Goal: Transaction & Acquisition: Obtain resource

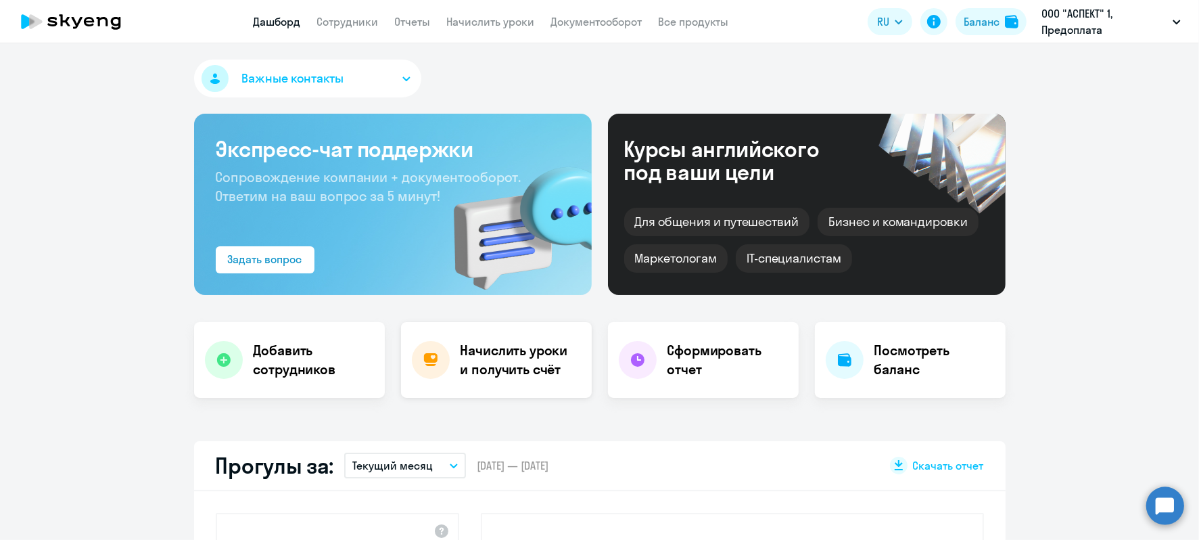
click at [487, 353] on h4 "Начислить уроки и получить счёт" at bounding box center [520, 360] width 118 height 38
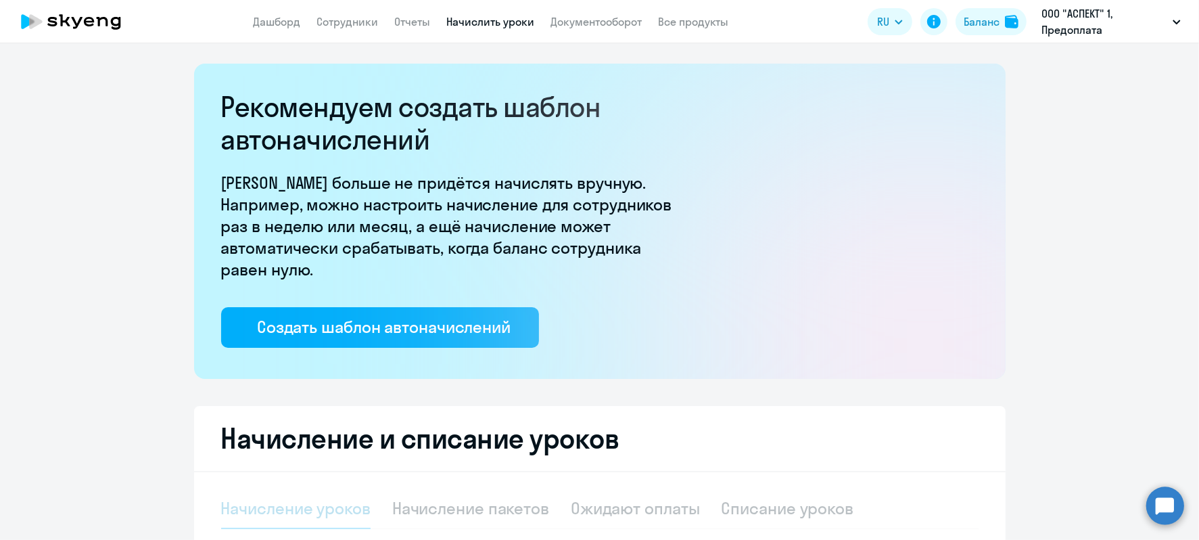
select select "10"
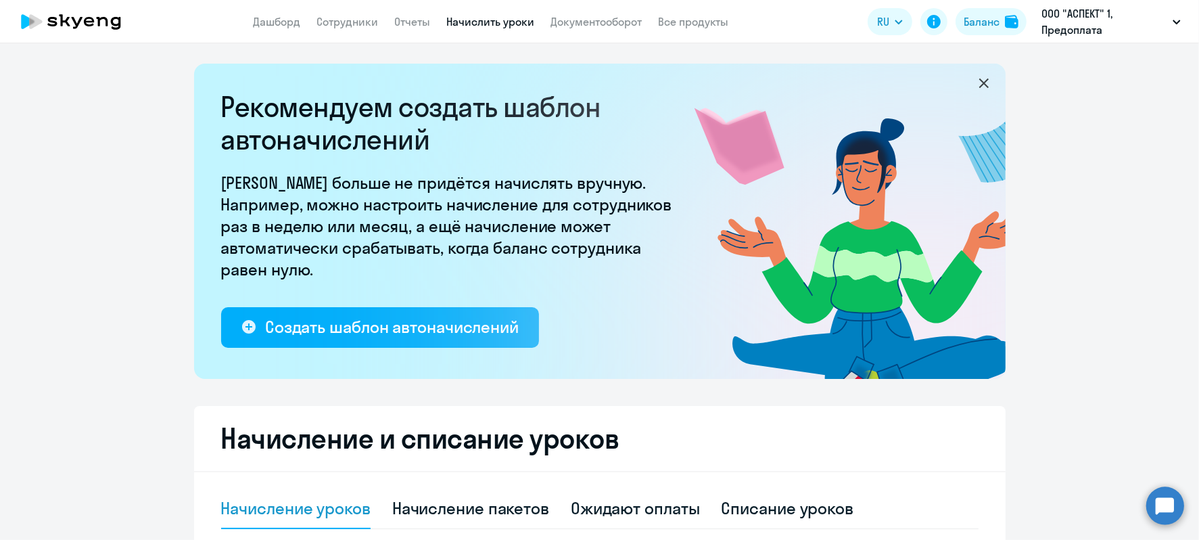
scroll to position [431, 0]
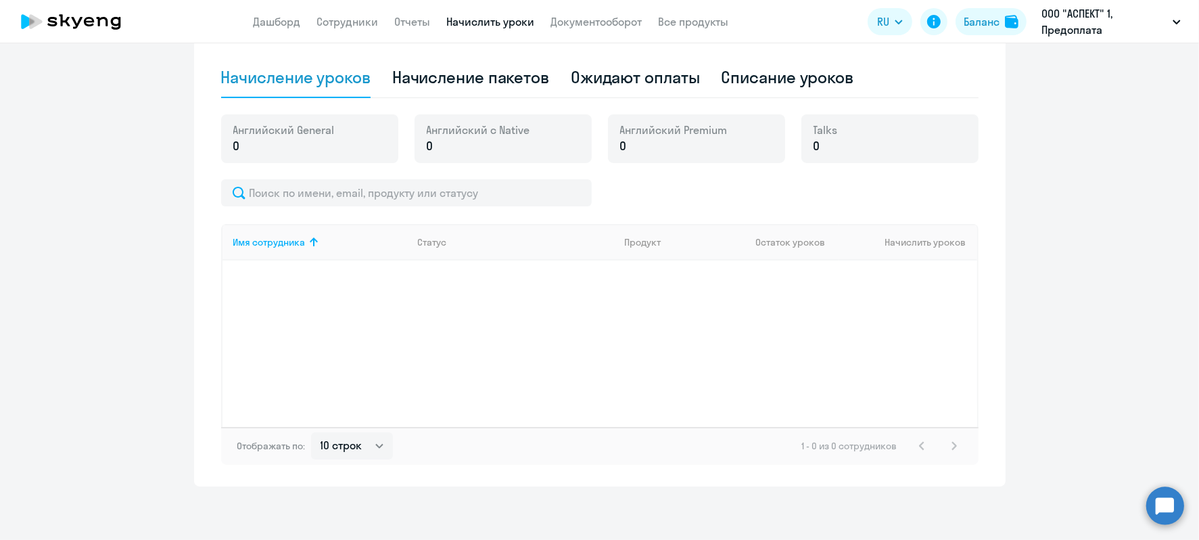
click at [306, 141] on p "0" at bounding box center [283, 146] width 101 height 18
click at [455, 79] on div "Начисление пакетов" at bounding box center [470, 77] width 157 height 22
select select "10"
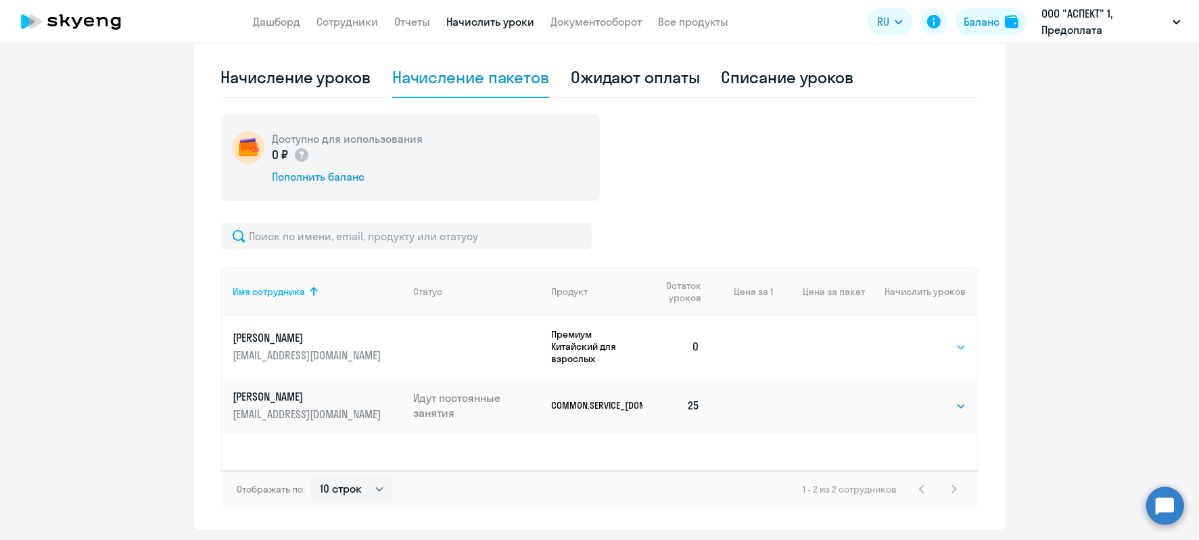
click at [937, 346] on select "Выбрать 4 8 16 32 64 96 128" at bounding box center [938, 347] width 55 height 16
click at [923, 343] on select "Выбрать 4 8 16 32 64 96 128" at bounding box center [938, 347] width 55 height 16
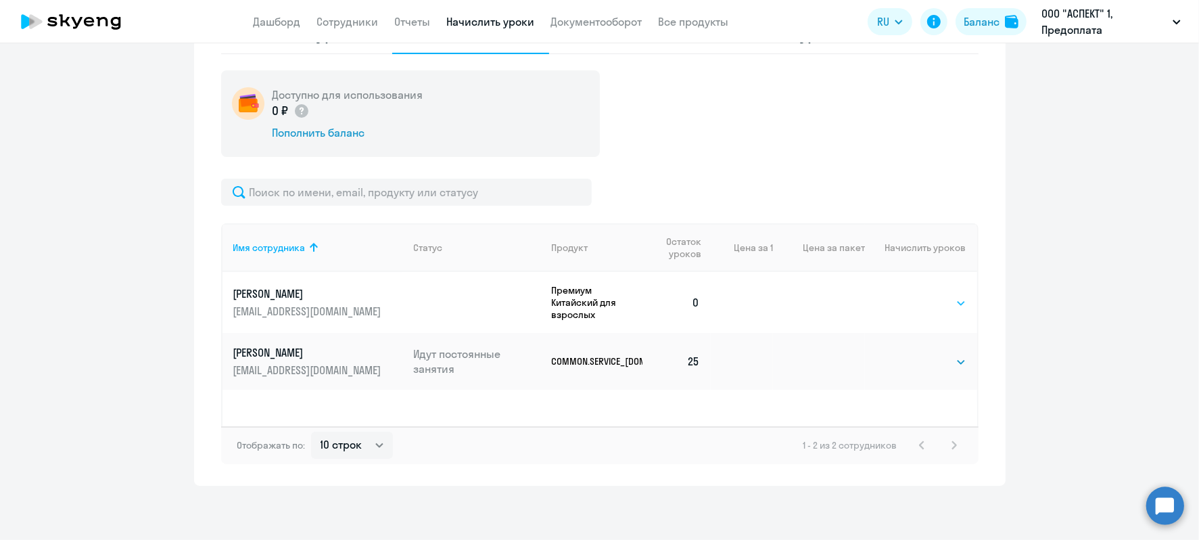
click at [957, 304] on select "Выбрать 4 8 16 32 64 96 128" at bounding box center [938, 303] width 55 height 16
click at [993, 18] on div "Баланс" at bounding box center [982, 22] width 36 height 16
select select "english_adult_not_native_speaker"
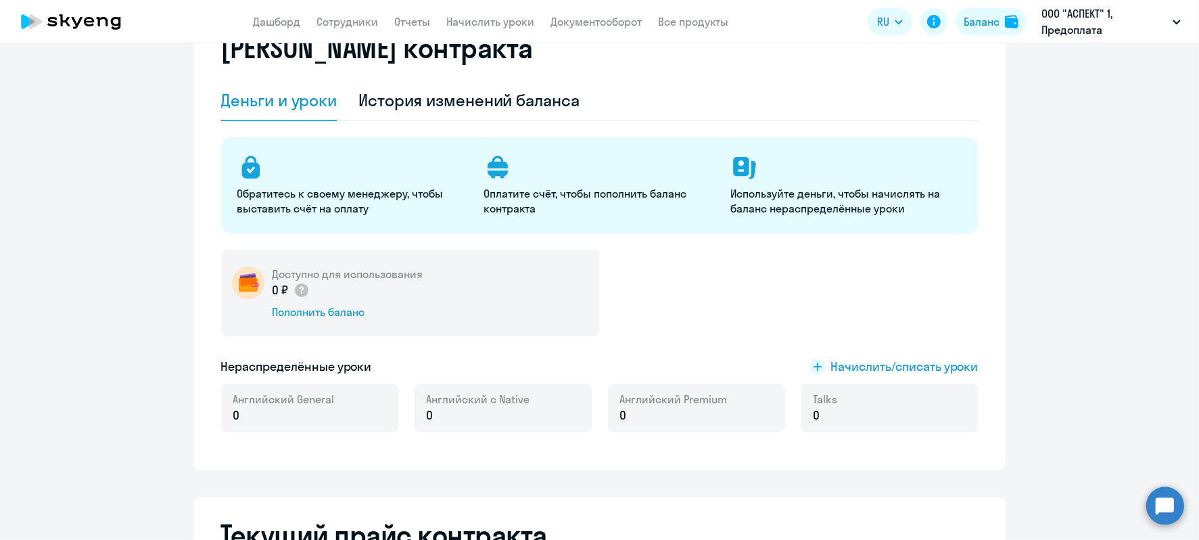
scroll to position [1, 0]
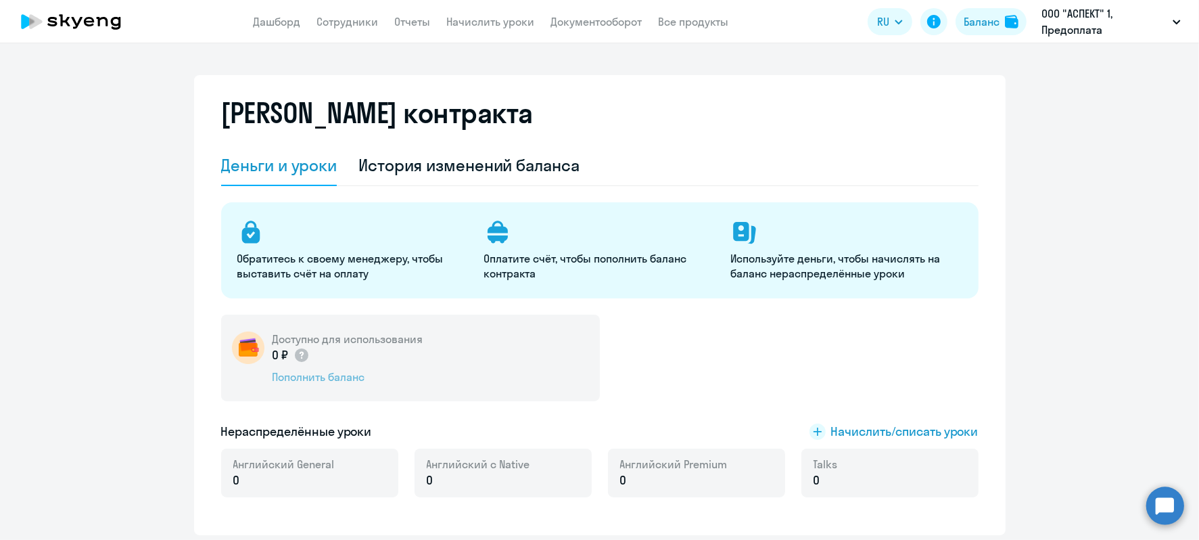
click at [317, 373] on div "Пополнить баланс" at bounding box center [348, 376] width 151 height 15
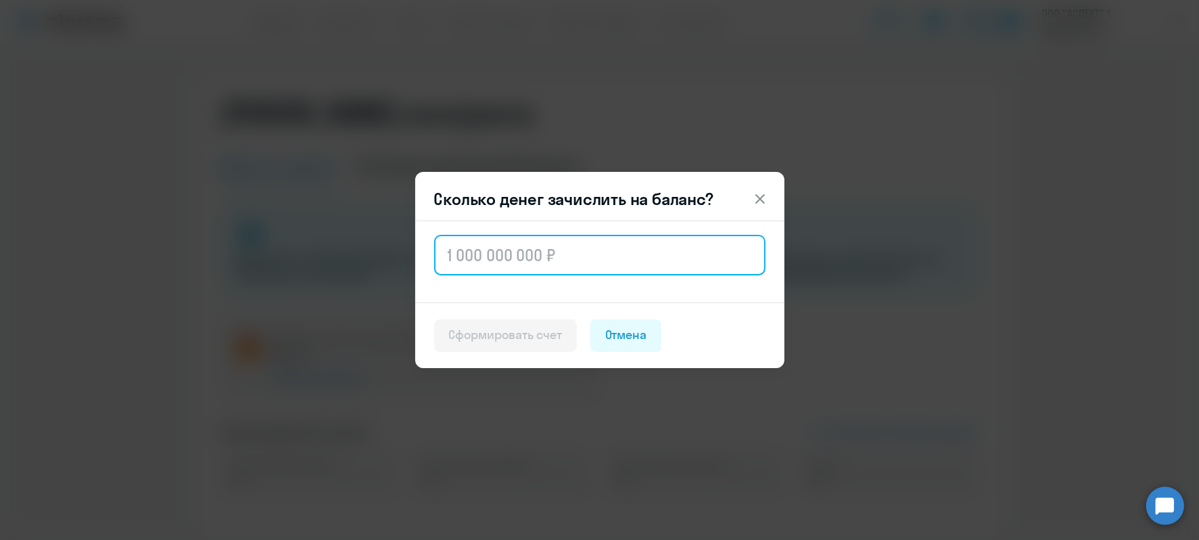
click at [495, 260] on input "text" at bounding box center [600, 255] width 332 height 41
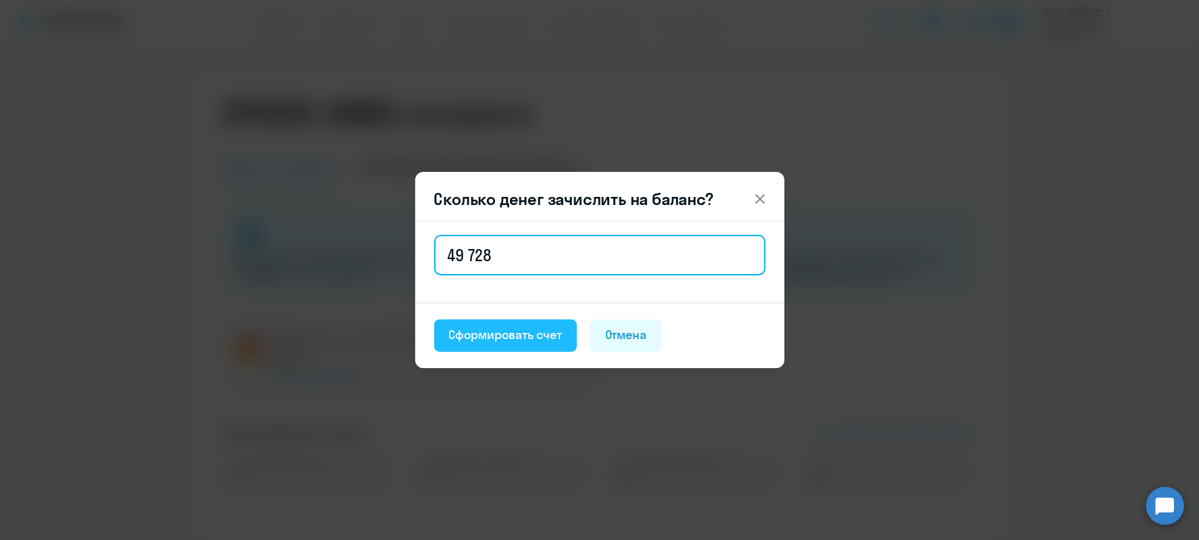
type input "49 728"
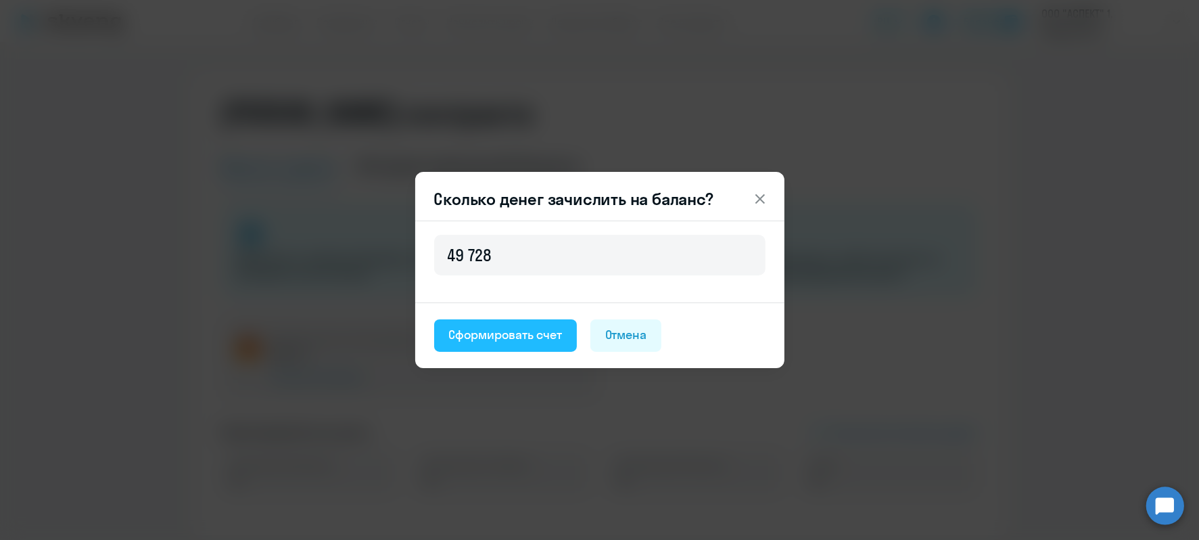
click at [503, 330] on div "Сформировать счет" at bounding box center [505, 335] width 113 height 18
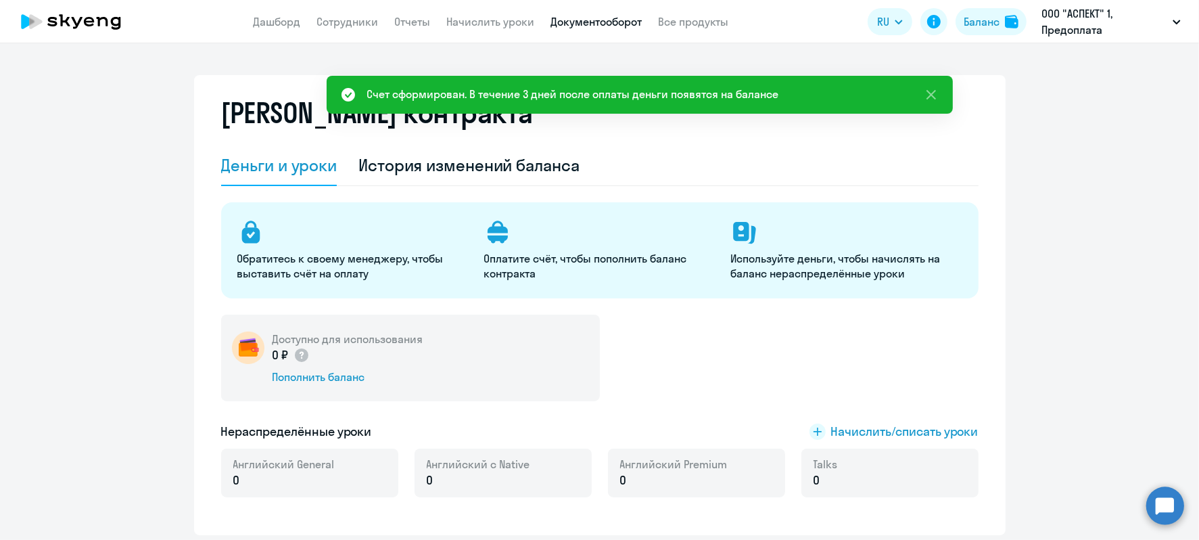
click at [570, 24] on link "Документооборот" at bounding box center [596, 22] width 91 height 14
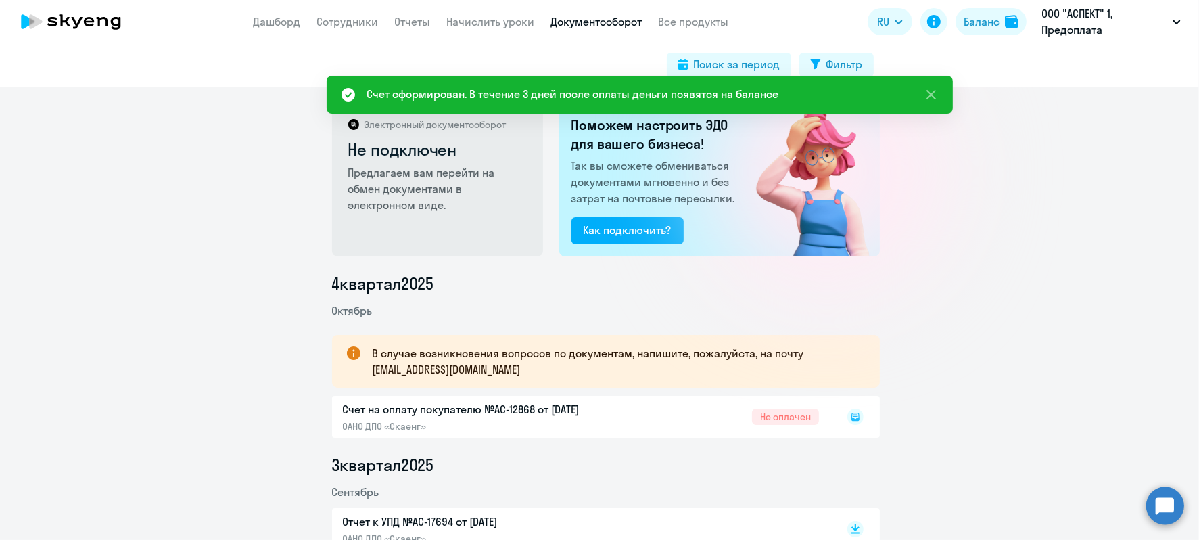
click at [850, 414] on rect at bounding box center [856, 417] width 16 height 16
